Goal: Information Seeking & Learning: Learn about a topic

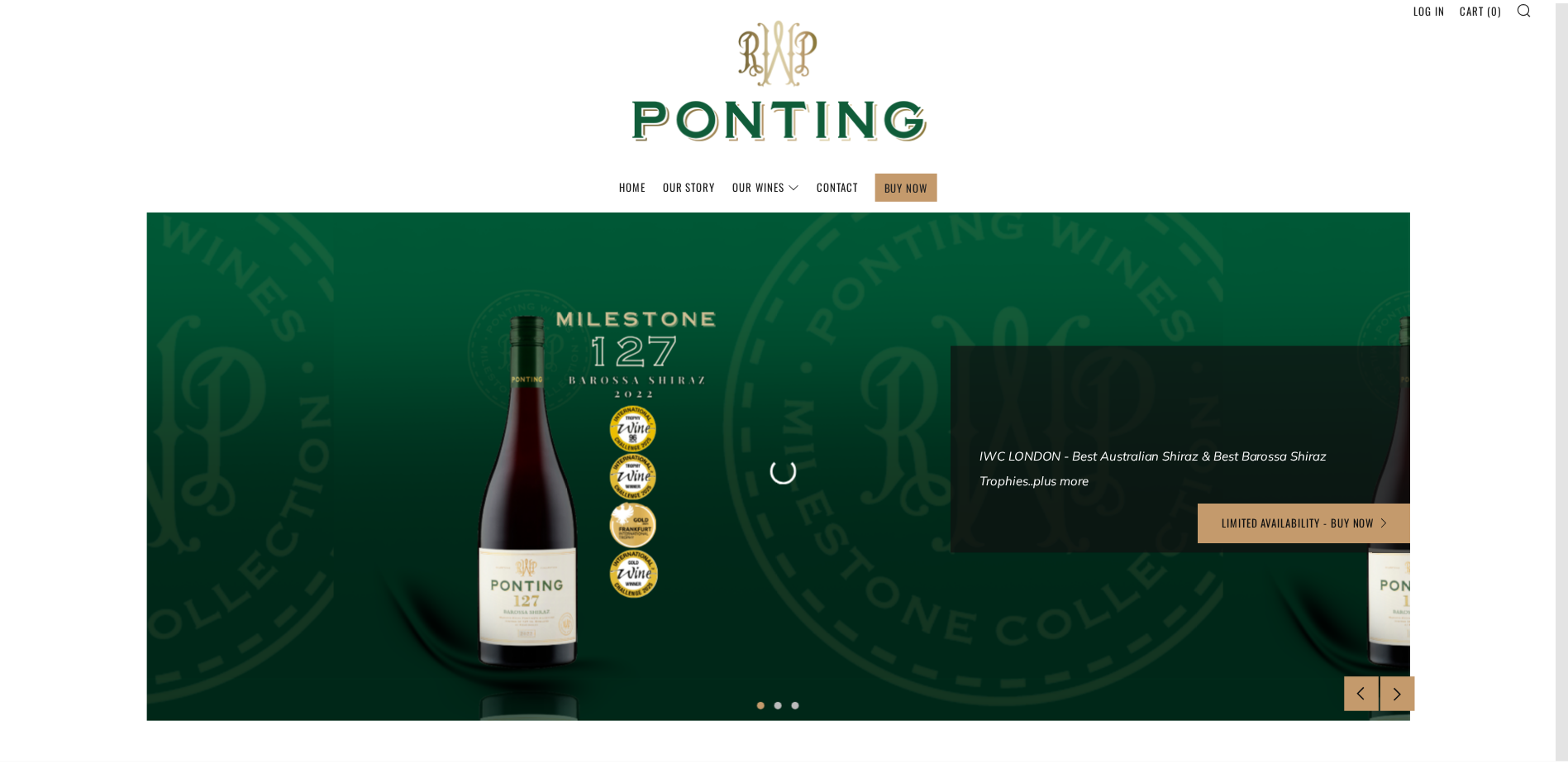
scroll to position [83, 0]
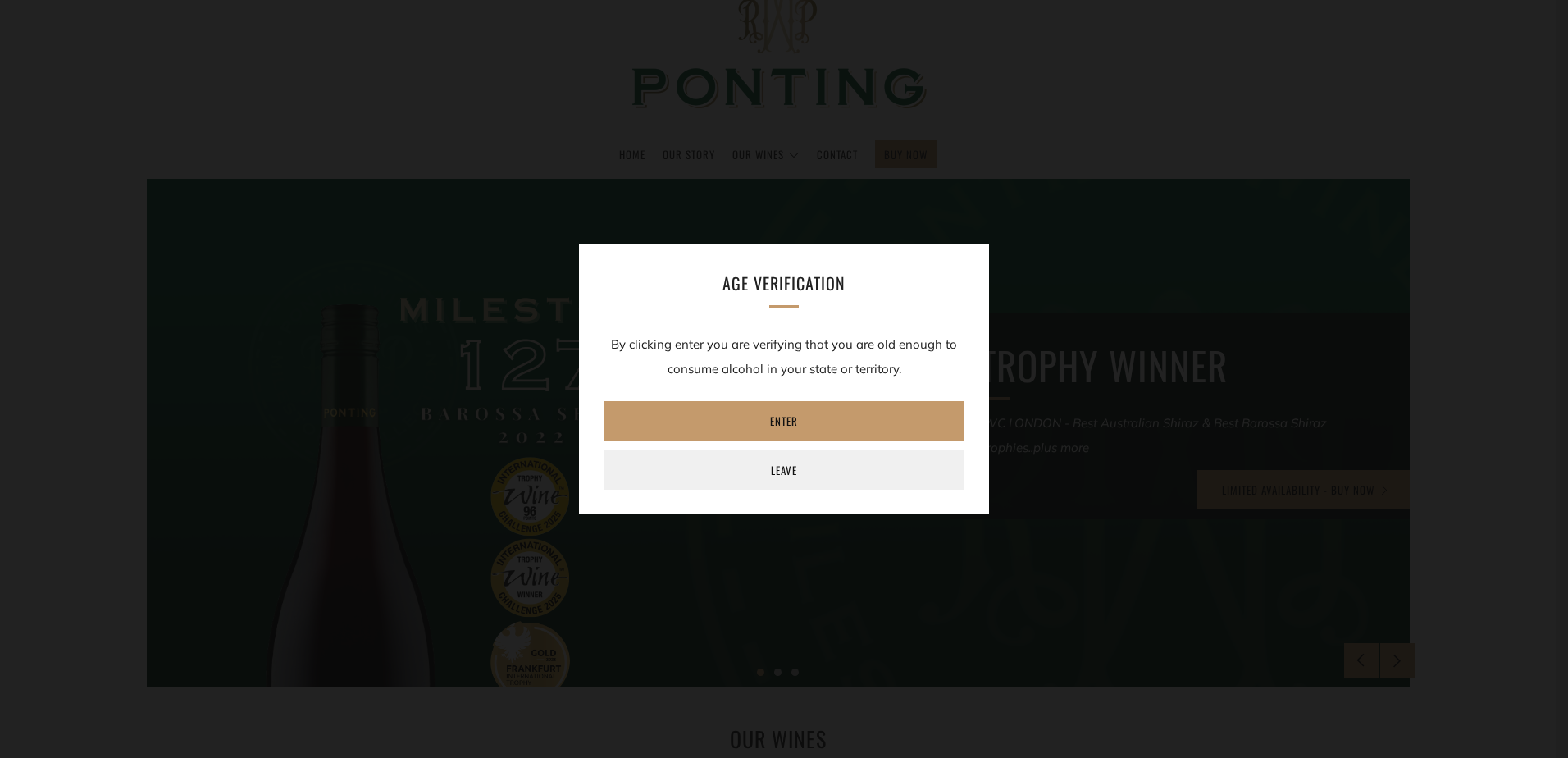
click at [693, 173] on div "Age verification By clicking enter you are verifying that you are old enough to…" at bounding box center [784, 379] width 1568 height 758
click at [778, 422] on link "Enter" at bounding box center [784, 421] width 361 height 39
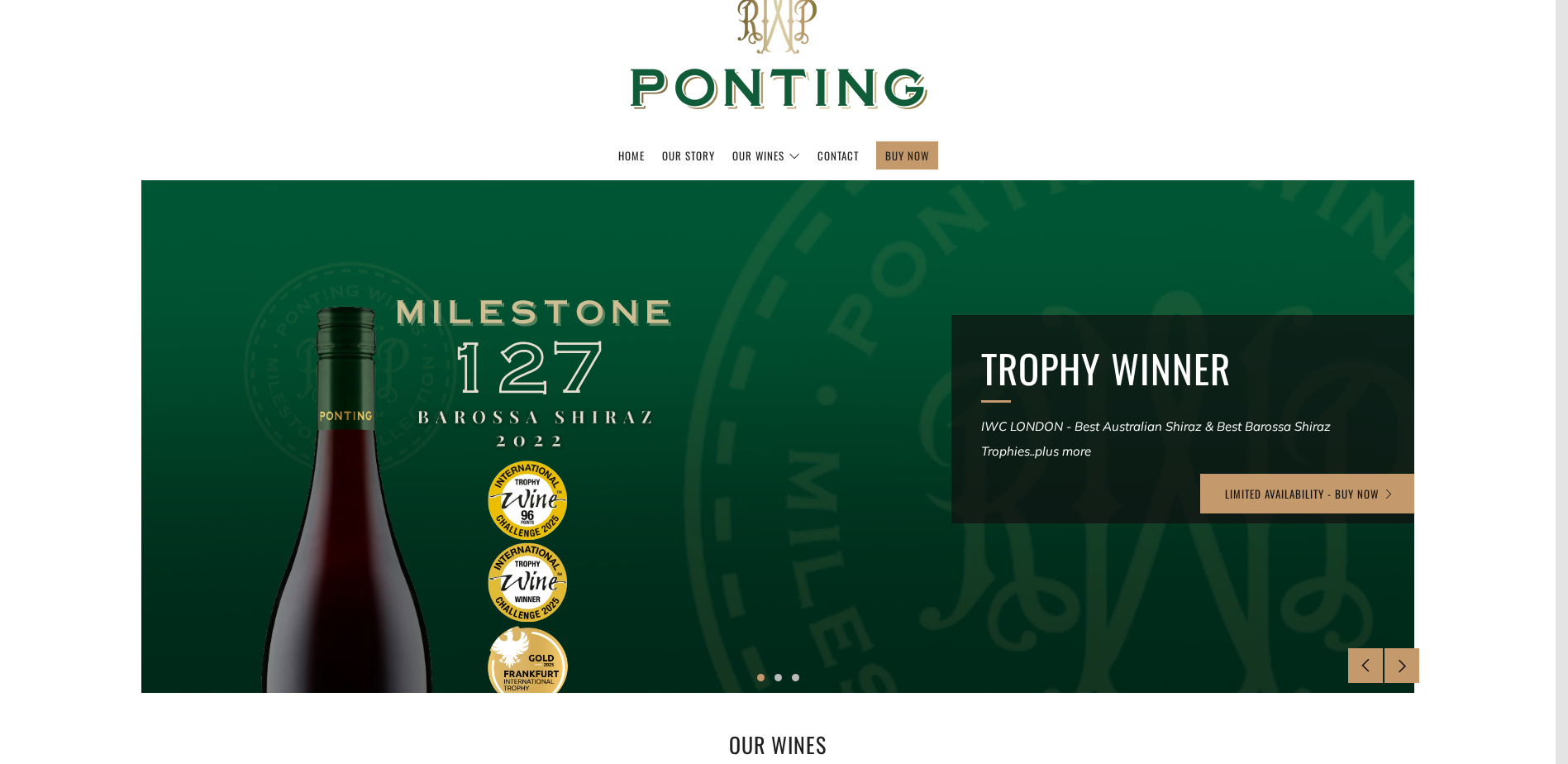
scroll to position [0, 0]
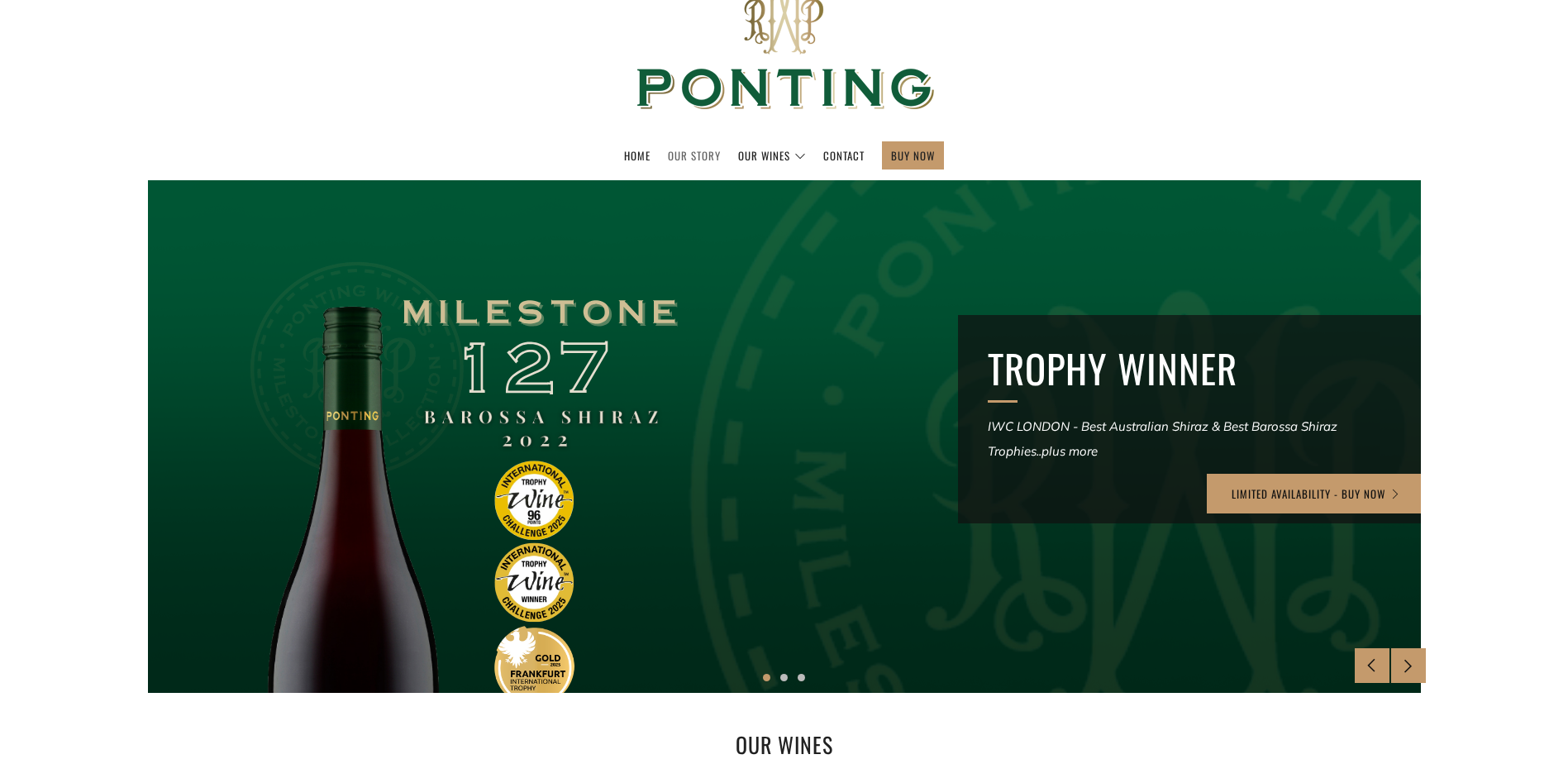
click at [694, 149] on link "Our Story" at bounding box center [695, 155] width 53 height 27
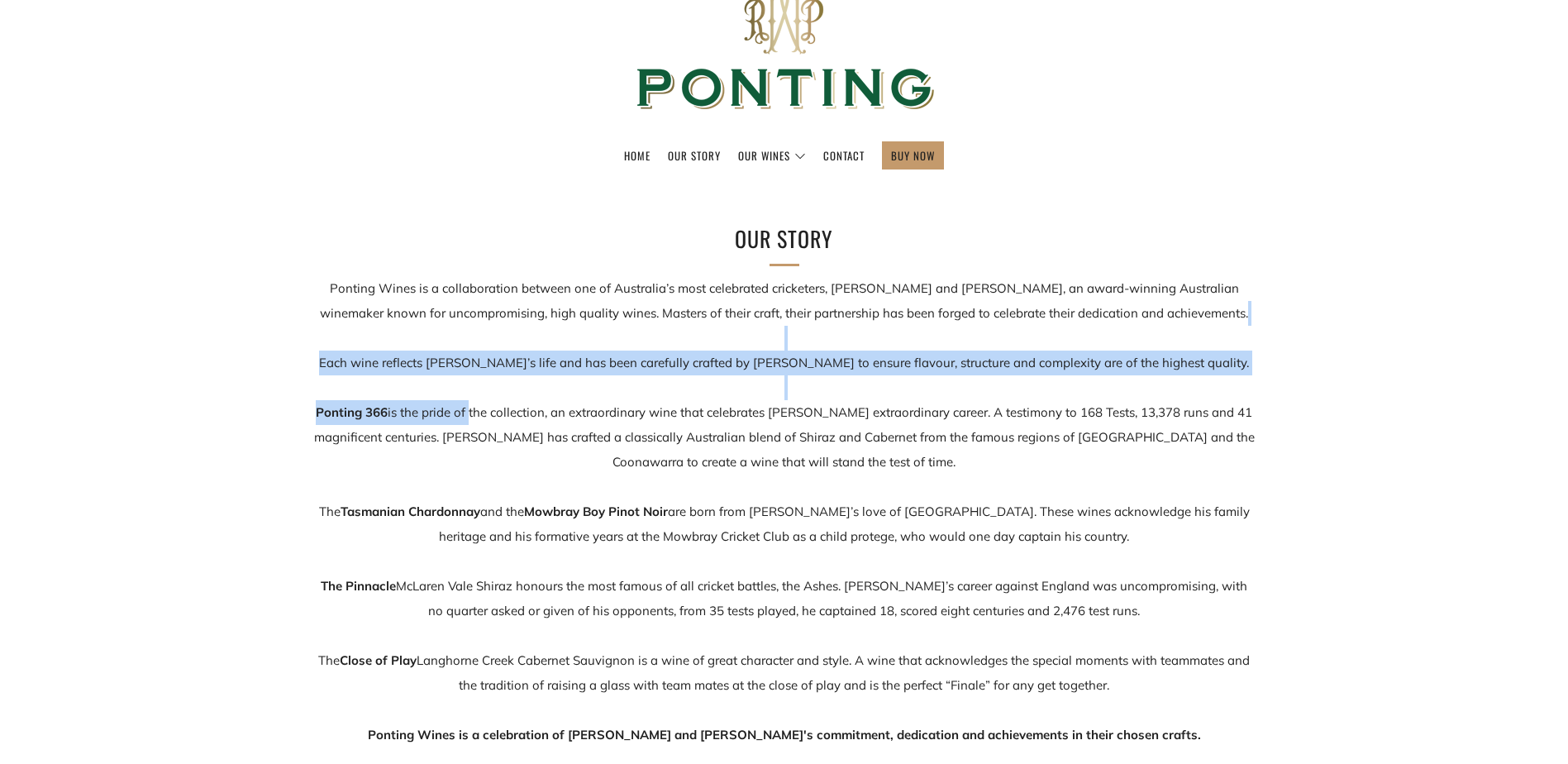
drag, startPoint x: 396, startPoint y: 329, endPoint x: 473, endPoint y: 421, distance: 120.0
click at [472, 423] on p "Ponting Wines is a collaboration between one of Australia’s most celebrated cri…" at bounding box center [784, 511] width 942 height 471
click at [474, 421] on p "Ponting Wines is a collaboration between one of Australia’s most celebrated cri…" at bounding box center [784, 511] width 942 height 471
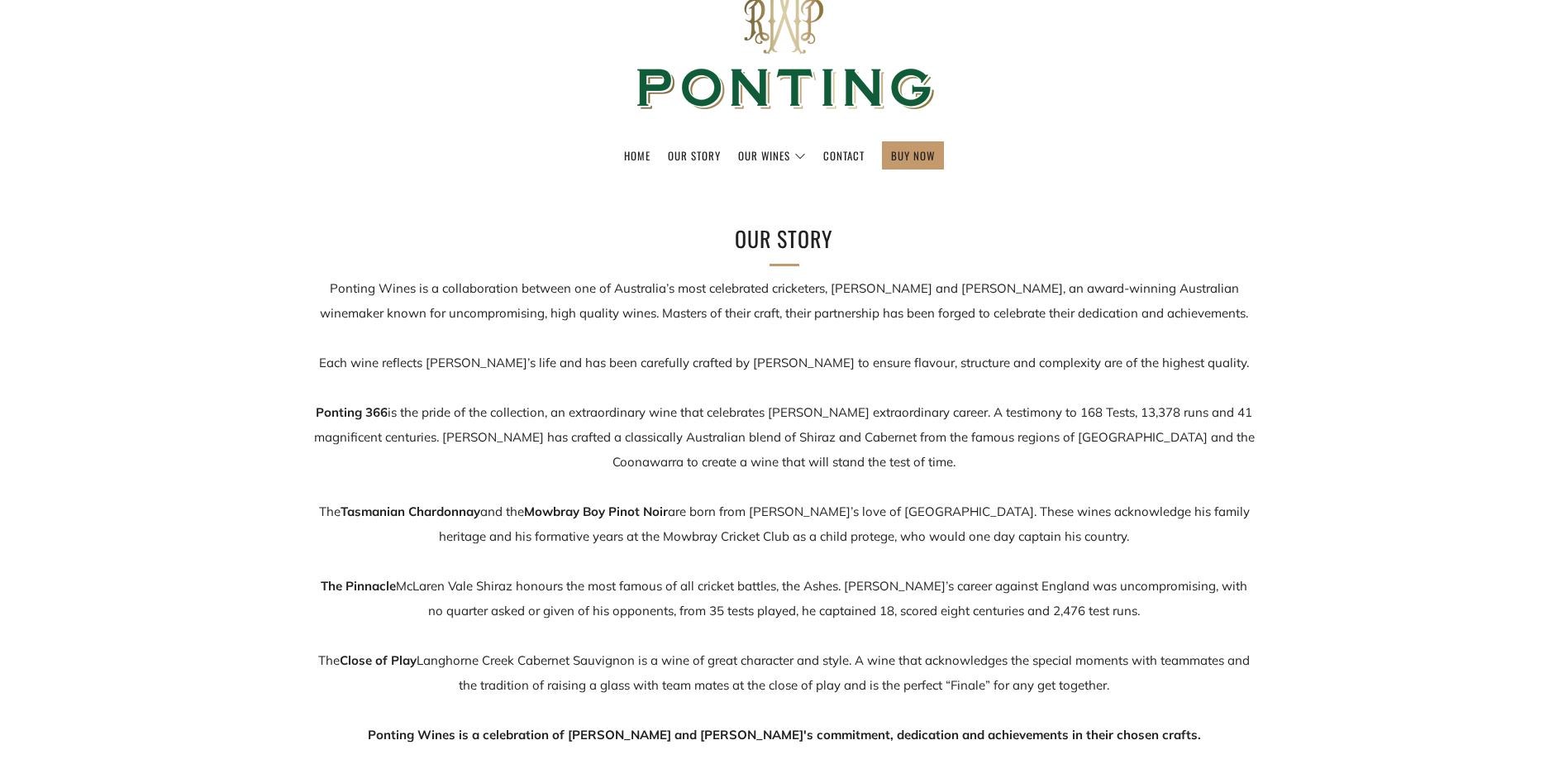
click at [242, 492] on div "Our Story Ponting Wines is a collaboration between one of Australia’s most cele…" at bounding box center [784, 484] width 1568 height 526
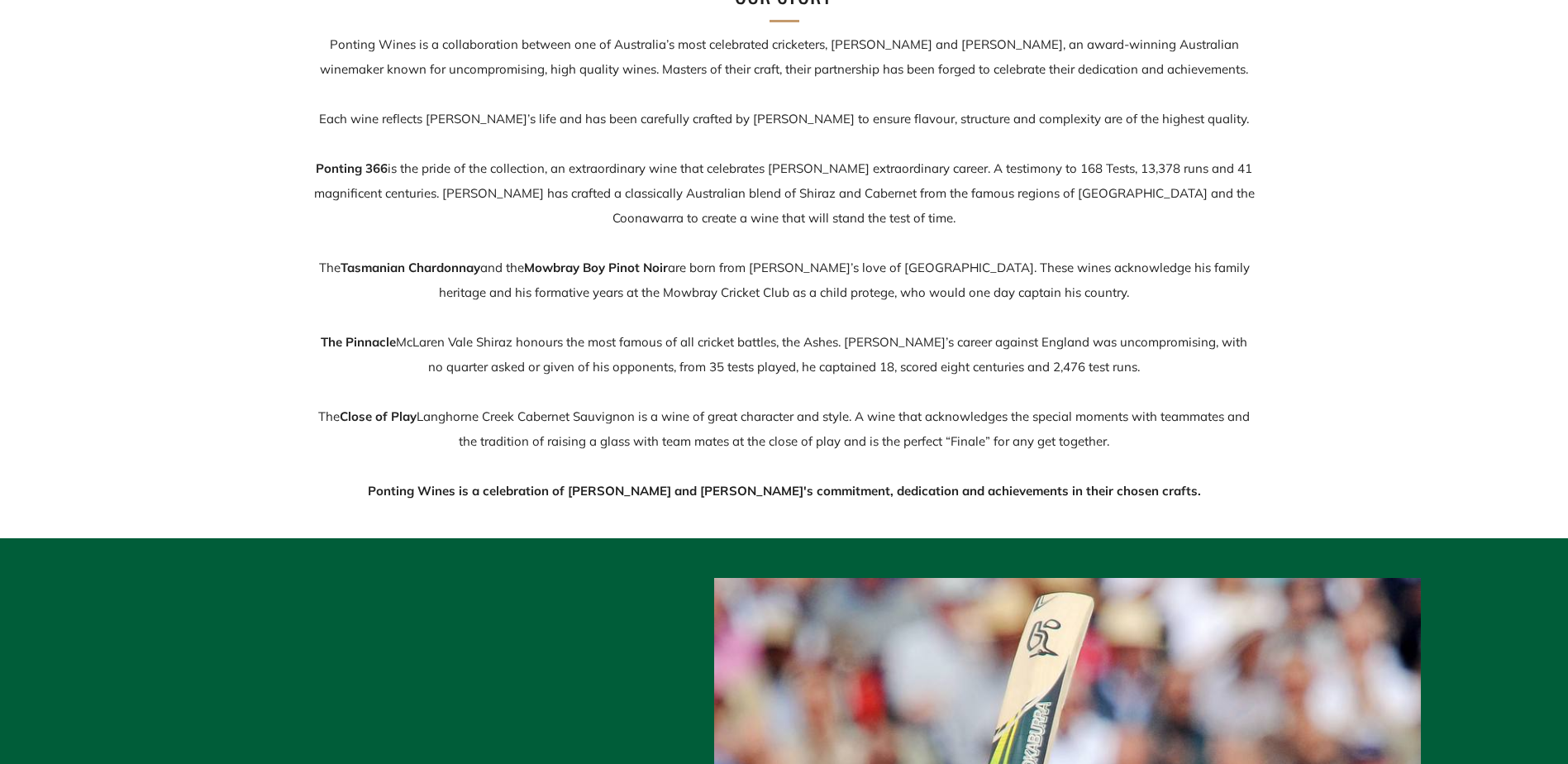
scroll to position [330, 0]
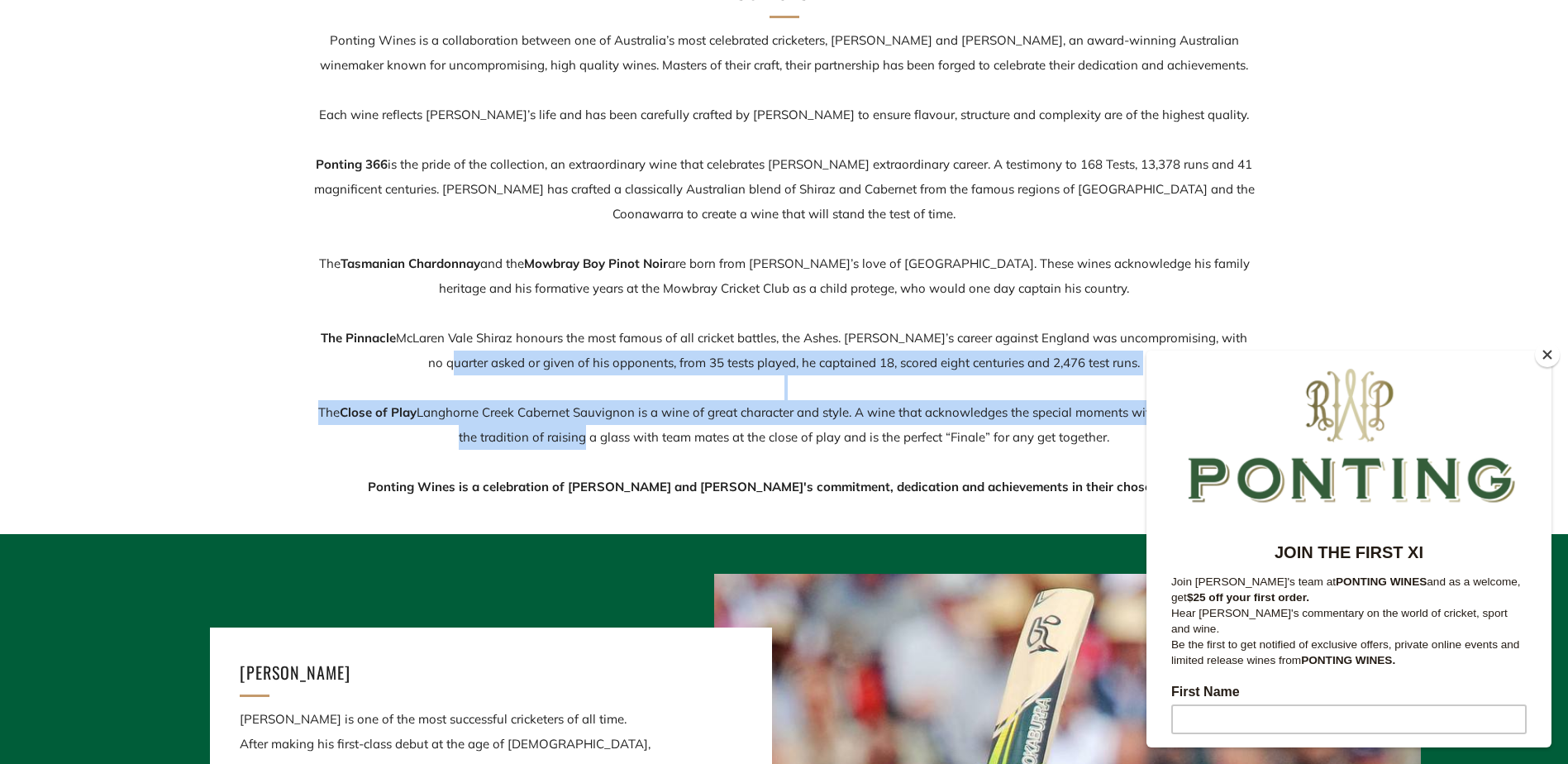
drag, startPoint x: 268, startPoint y: 367, endPoint x: 577, endPoint y: 446, distance: 318.9
click at [577, 446] on div "Our Story Ponting Wines is a collaboration between one of Australia’s most cele…" at bounding box center [784, 236] width 1568 height 526
click at [577, 446] on p "Ponting Wines is a collaboration between one of Australia’s most celebrated cri…" at bounding box center [784, 263] width 942 height 471
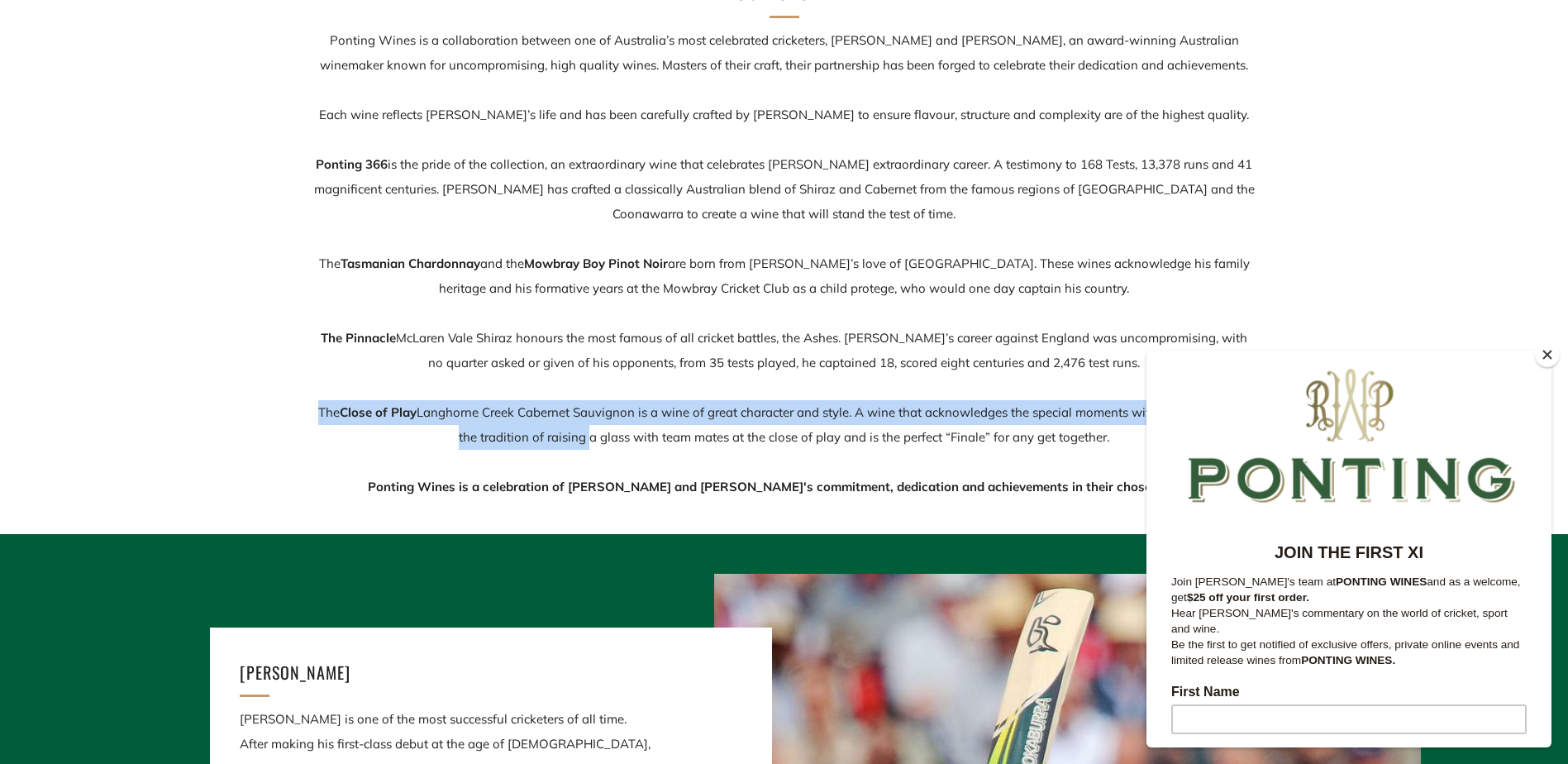
drag, startPoint x: 577, startPoint y: 446, endPoint x: 260, endPoint y: 394, distance: 321.2
click at [260, 394] on div "Our Story Ponting Wines is a collaboration between one of Australia’s most cele…" at bounding box center [784, 236] width 1568 height 526
drag, startPoint x: 260, startPoint y: 394, endPoint x: 251, endPoint y: 390, distance: 9.8
click at [251, 390] on div "Our Story Ponting Wines is a collaboration between one of Australia’s most cele…" at bounding box center [784, 236] width 1568 height 526
click at [1538, 361] on button "Close" at bounding box center [1547, 354] width 25 height 25
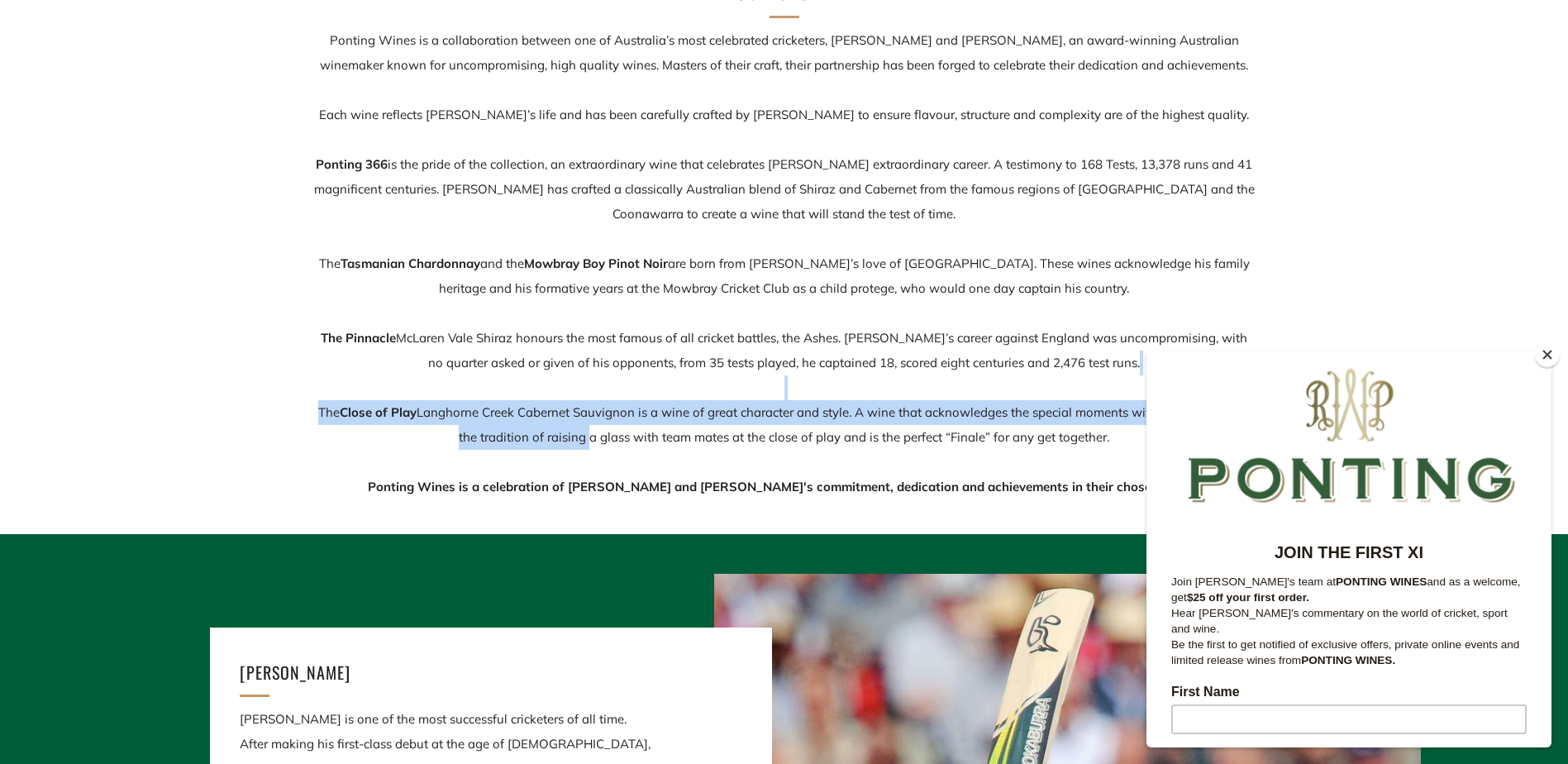
scroll to position [83, 0]
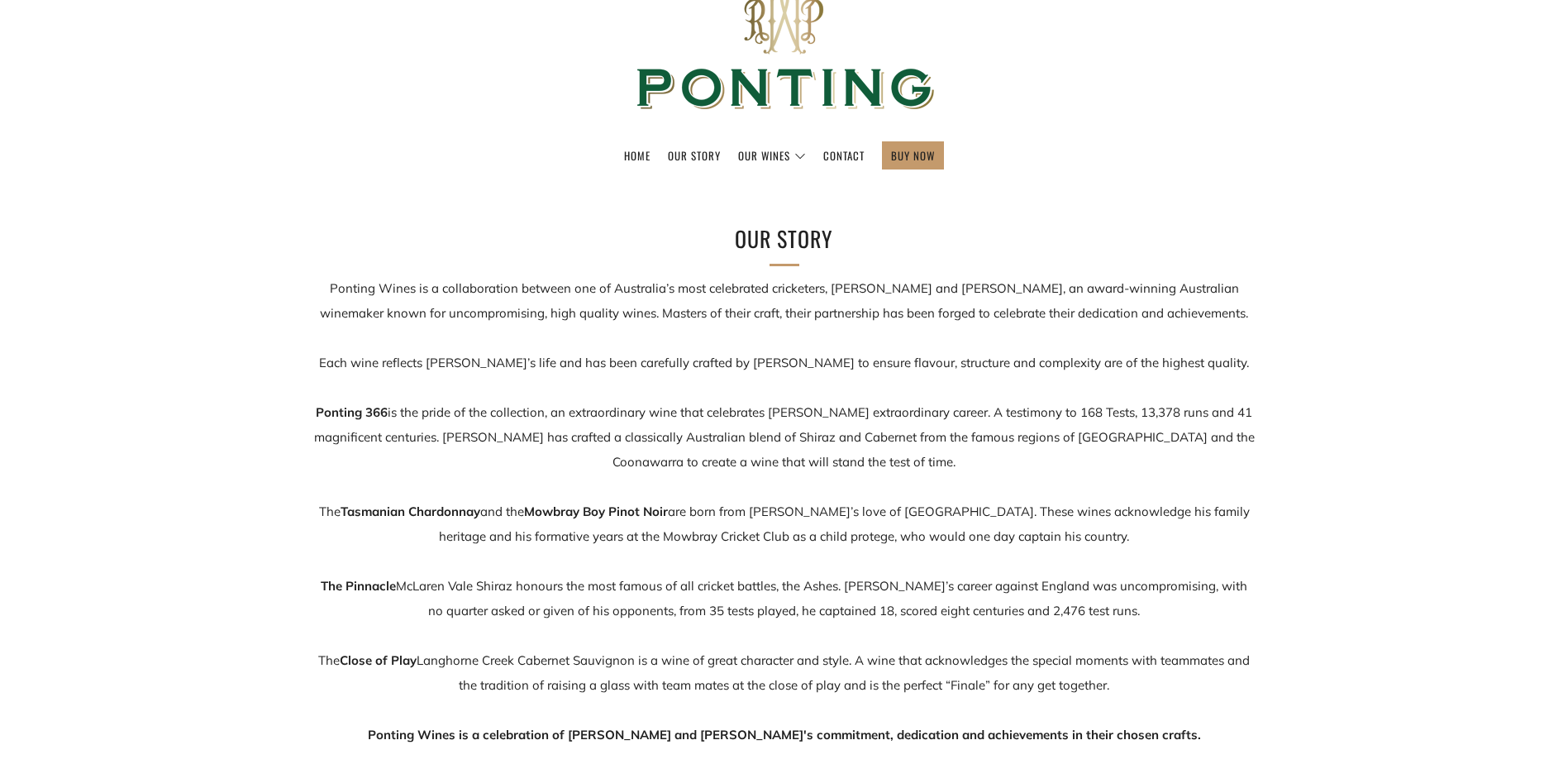
click at [952, 309] on p "Ponting Wines is a collaboration between one of Australia’s most celebrated cri…" at bounding box center [784, 511] width 942 height 471
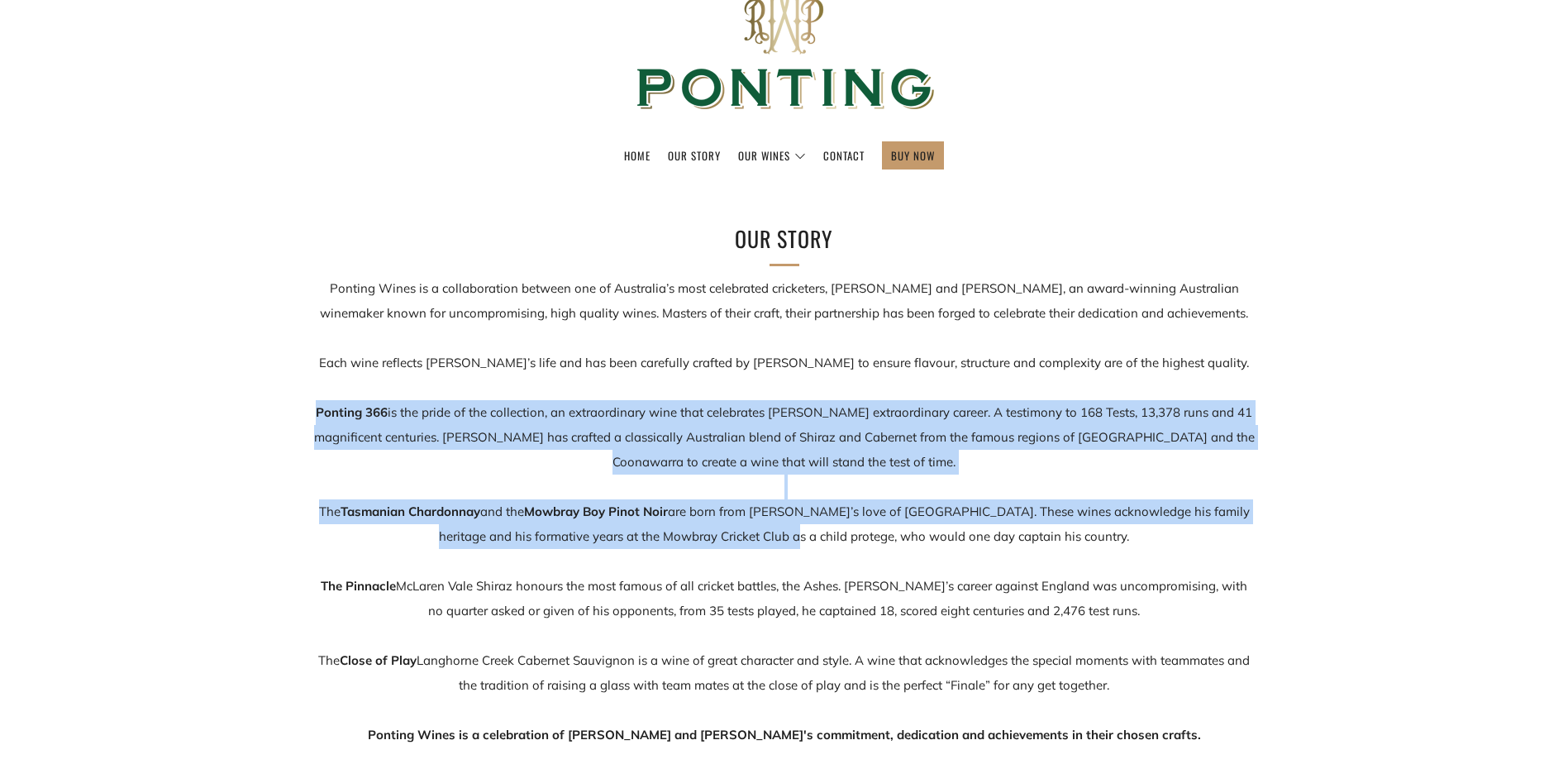
drag, startPoint x: 333, startPoint y: 441, endPoint x: 838, endPoint y: 543, distance: 515.2
click at [838, 543] on div "Our Story Ponting Wines is a collaboration between one of Australia’s most cele…" at bounding box center [784, 484] width 1568 height 526
click at [838, 543] on p "Ponting Wines is a collaboration between one of Australia’s most celebrated cri…" at bounding box center [784, 511] width 942 height 471
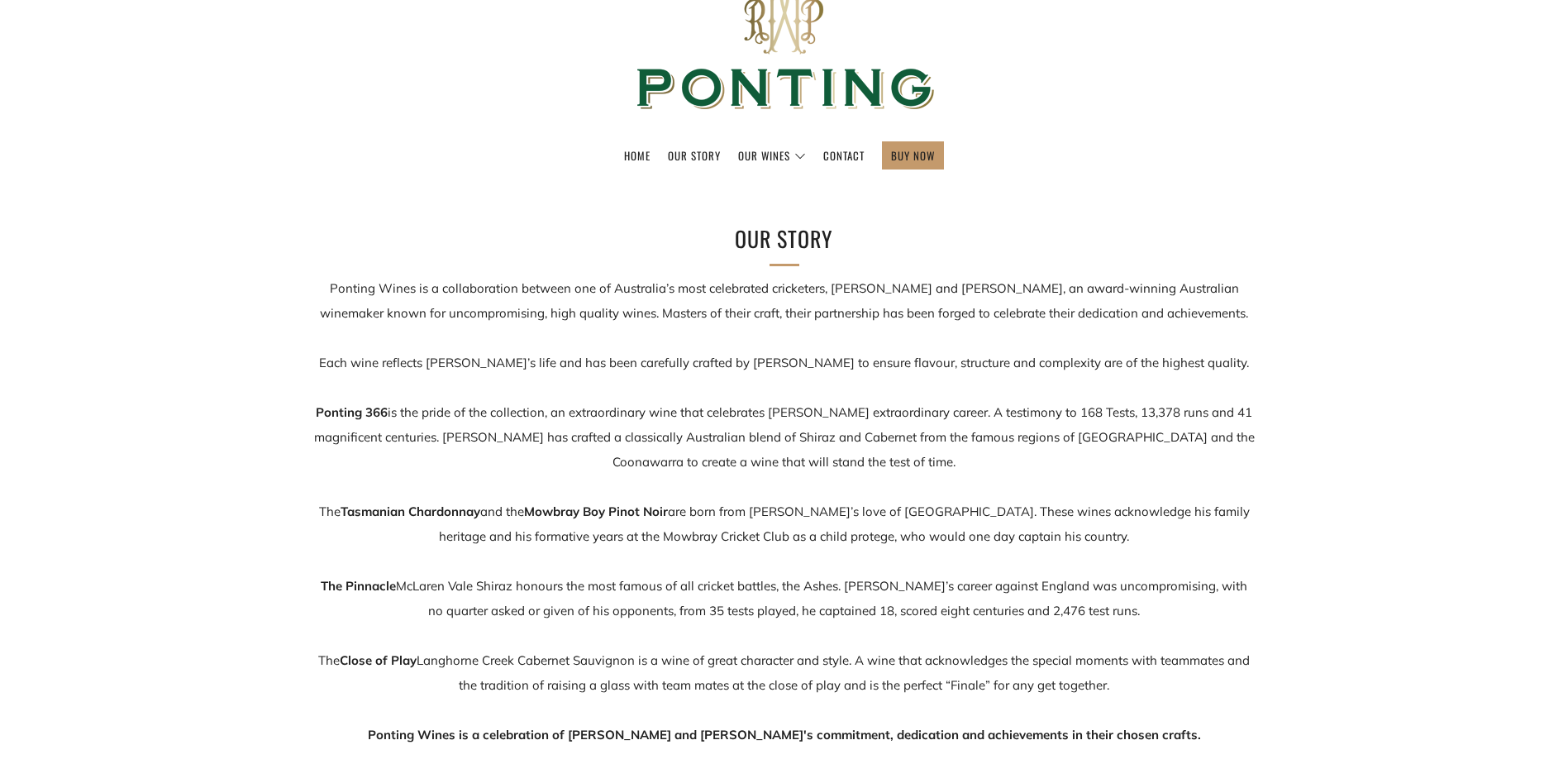
click at [572, 567] on p "Ponting Wines is a collaboration between one of Australia’s most celebrated cri…" at bounding box center [784, 511] width 942 height 471
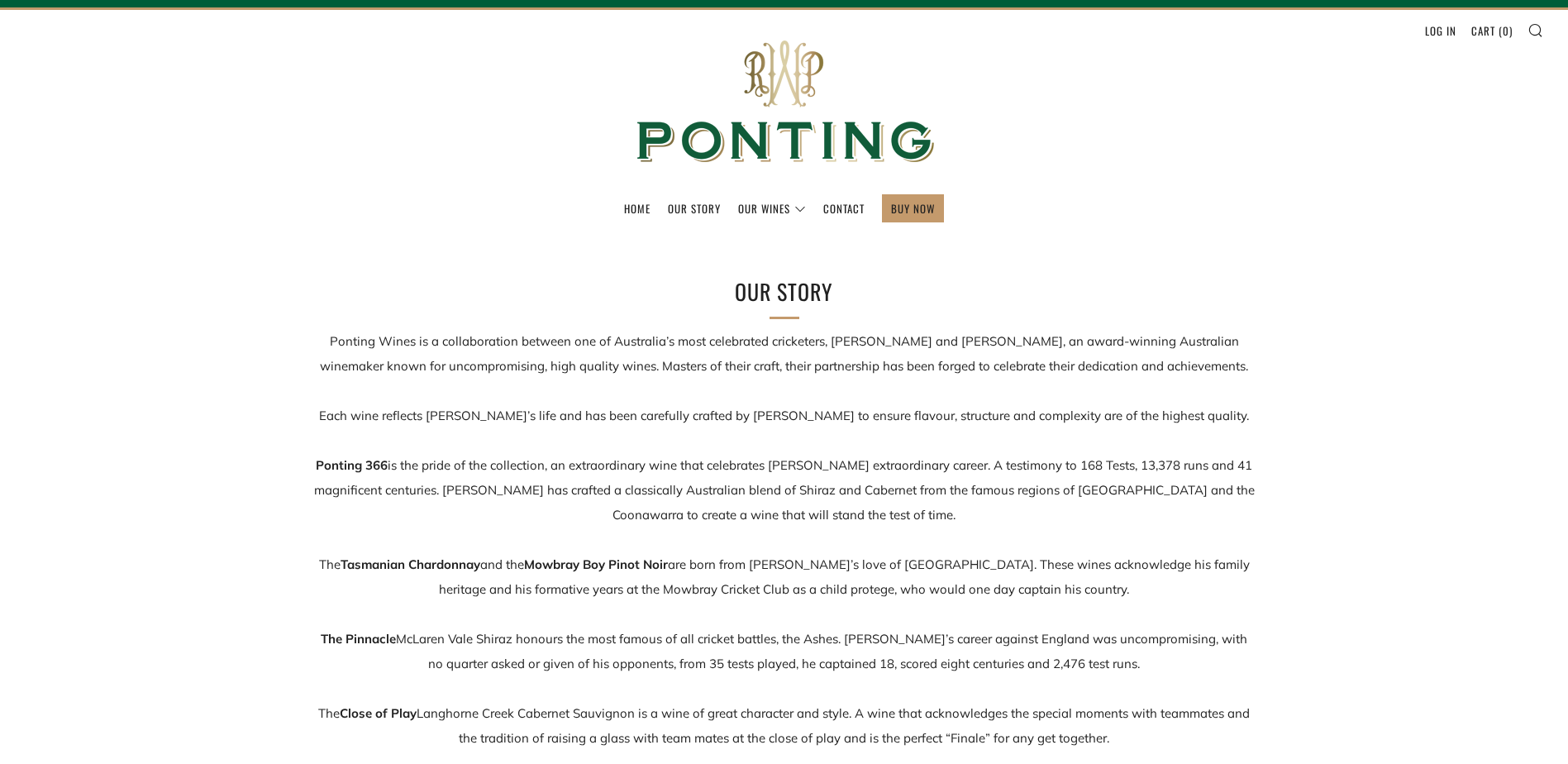
scroll to position [0, 0]
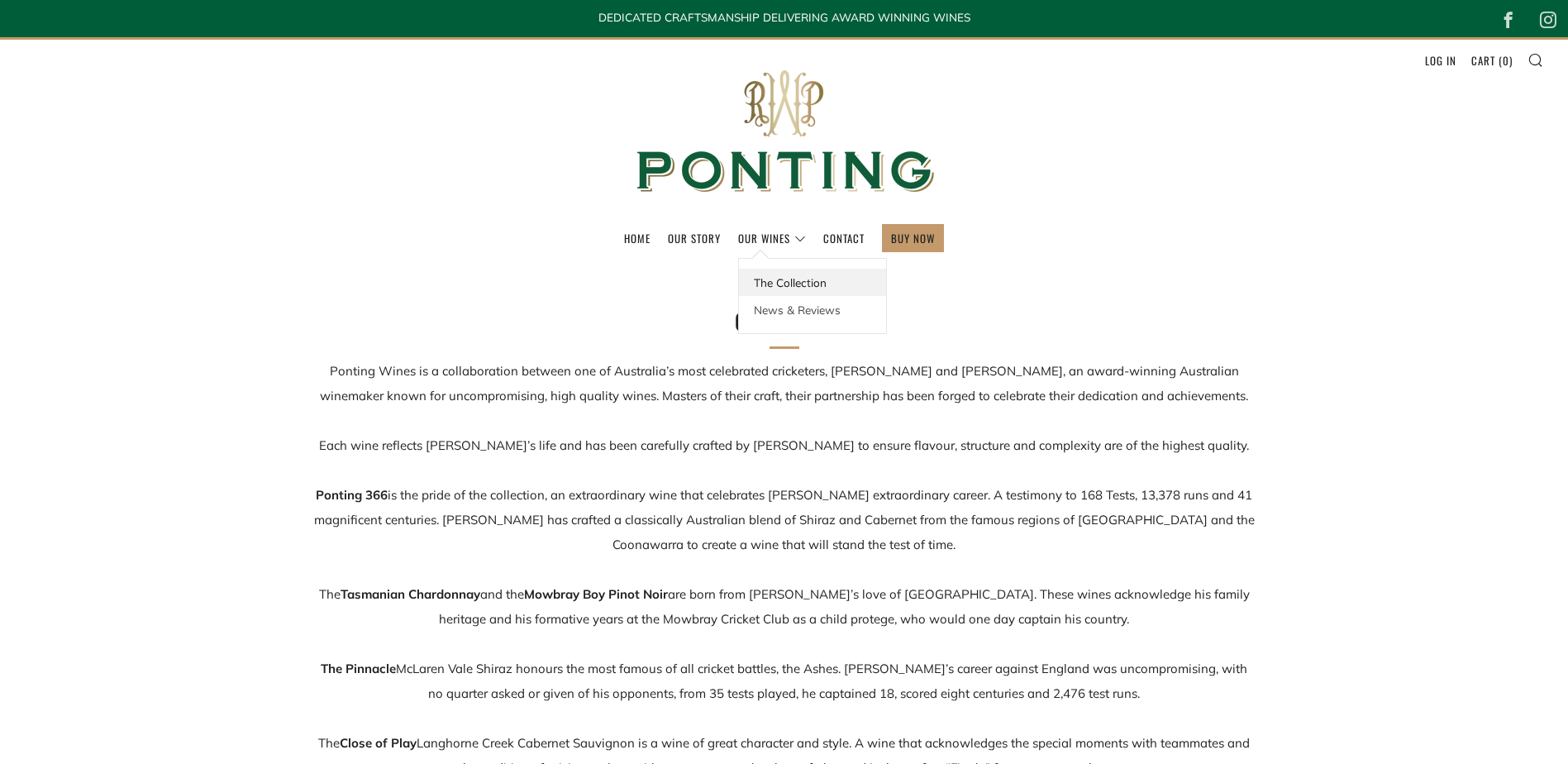
click at [791, 285] on link "The Collection" at bounding box center [813, 283] width 147 height 28
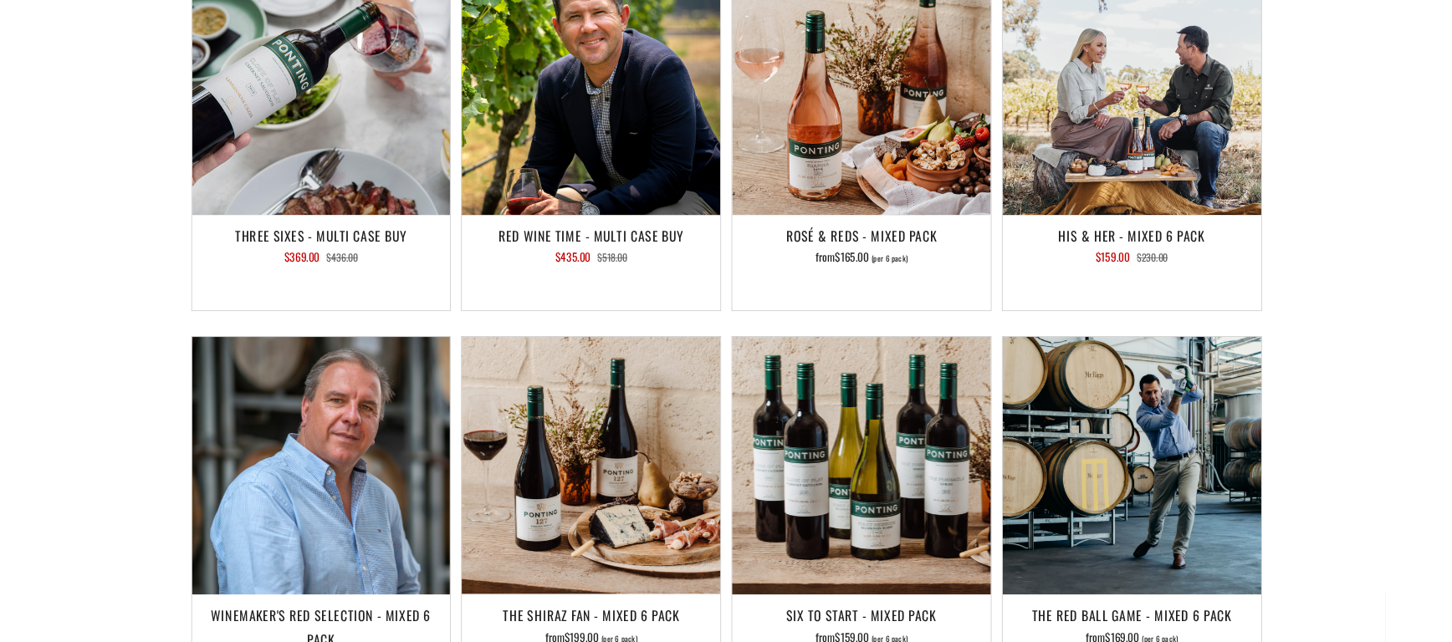
scroll to position [2425, 0]
